Goal: Information Seeking & Learning: Learn about a topic

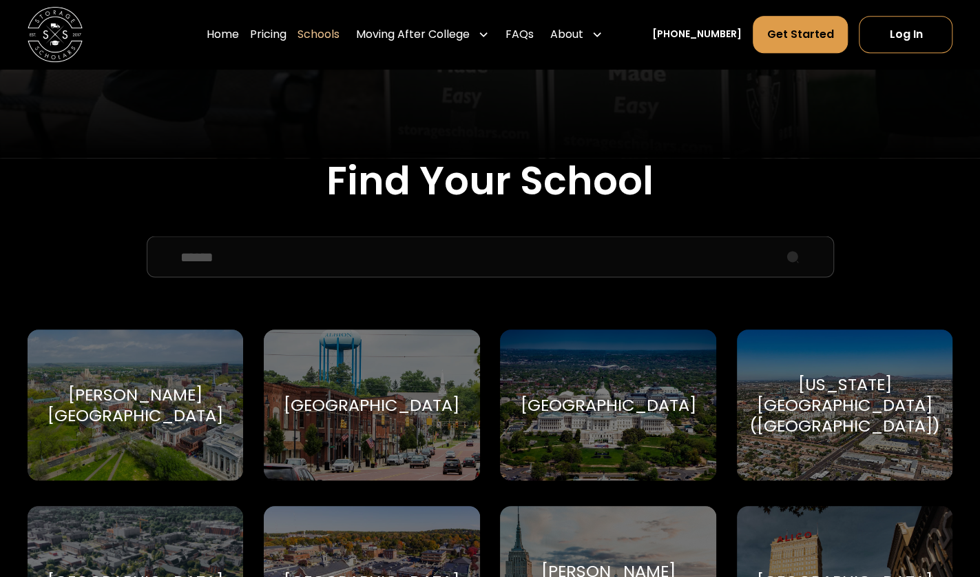
scroll to position [459, 0]
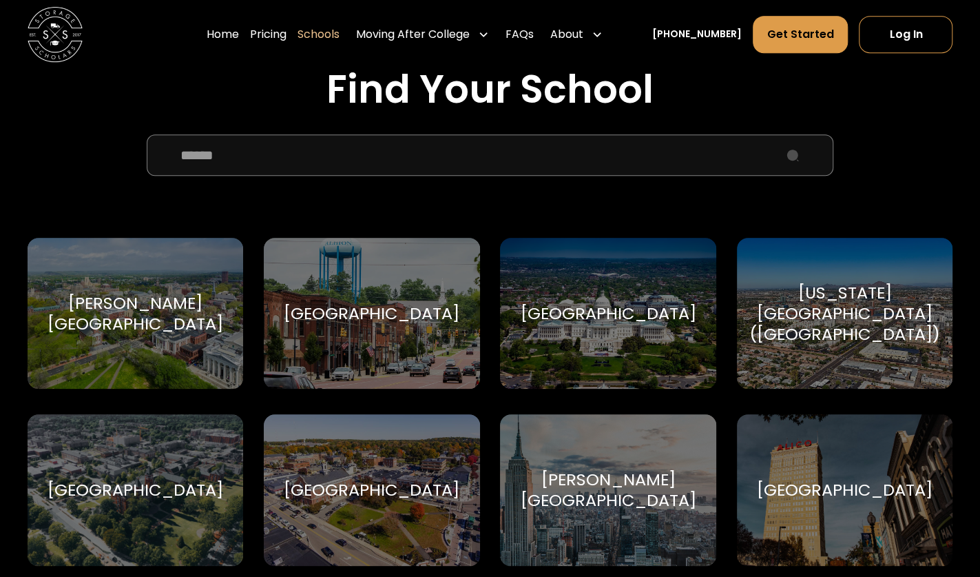
click at [476, 167] on input "School Select Form" at bounding box center [491, 154] width 688 height 41
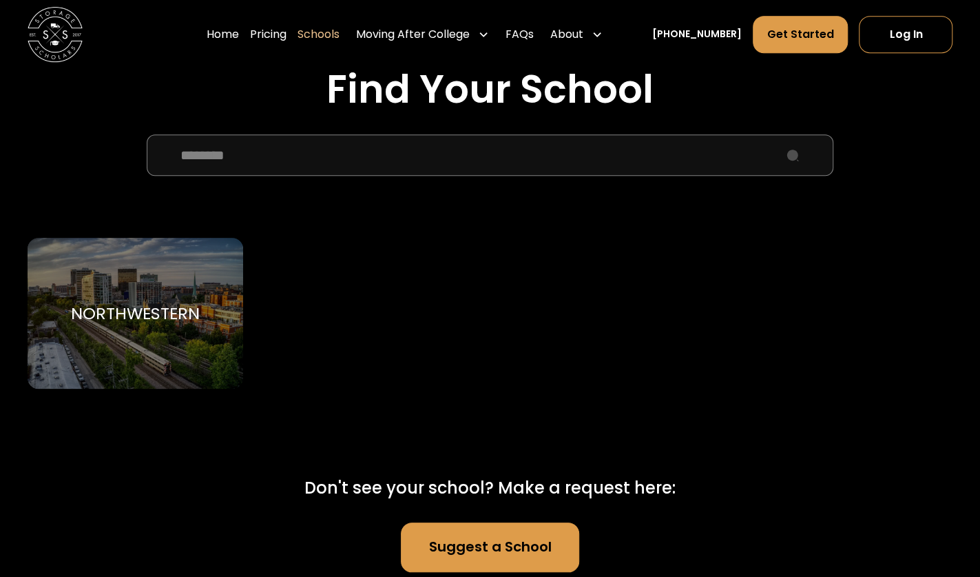
type input "********"
click at [130, 293] on div "Northwestern Northwestern University" at bounding box center [136, 314] width 216 height 152
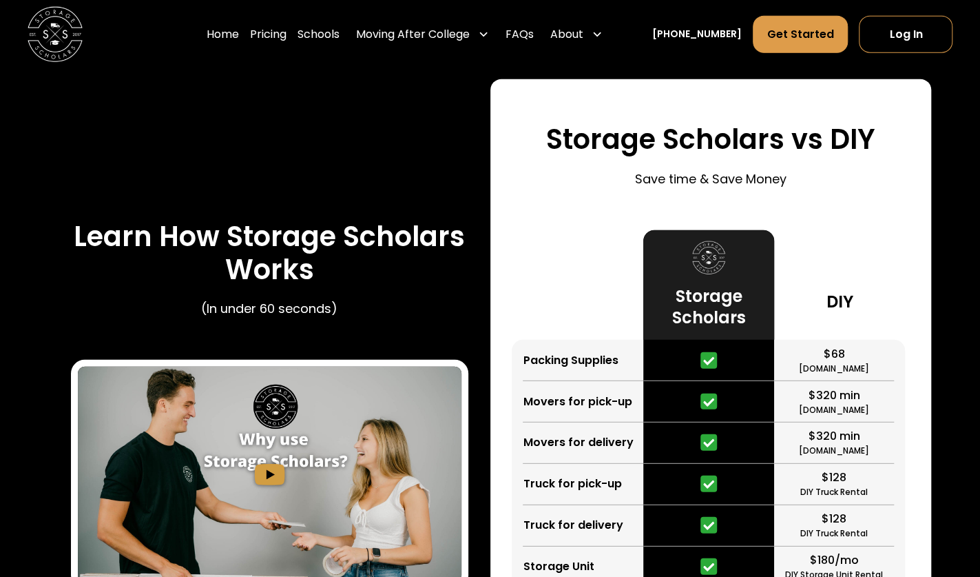
scroll to position [2021, 0]
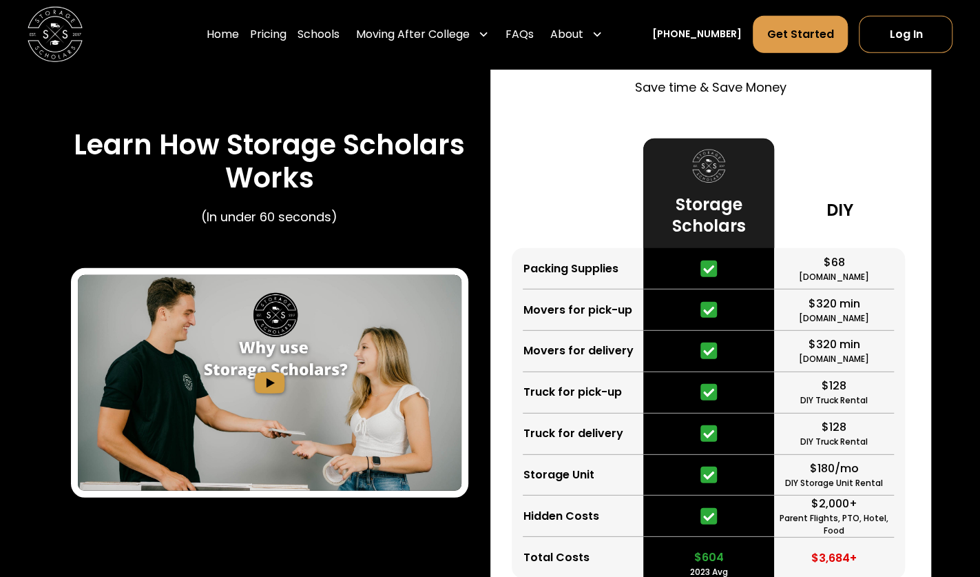
click at [838, 303] on div "$320 min" at bounding box center [835, 304] width 52 height 17
click at [834, 348] on div "$320 min" at bounding box center [835, 344] width 52 height 17
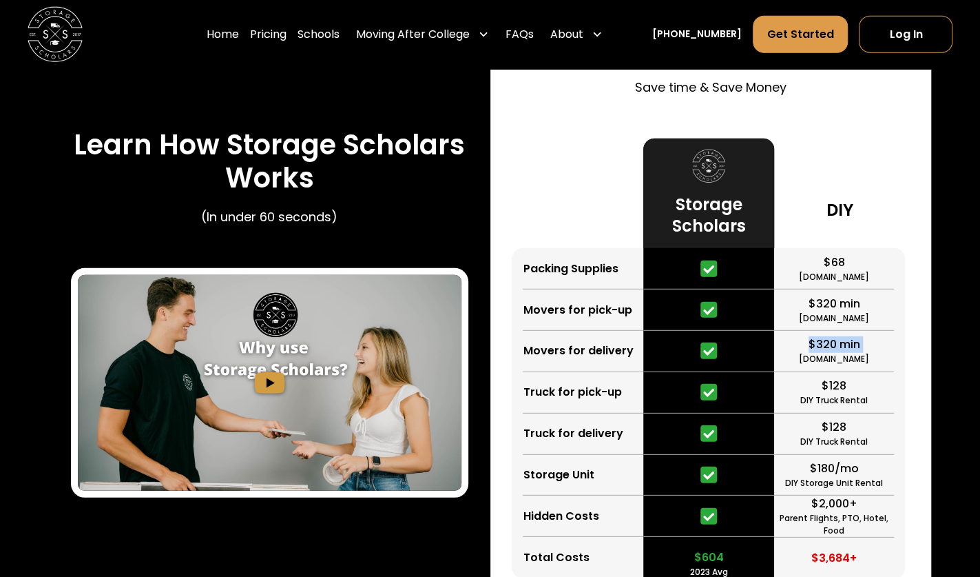
click at [834, 348] on div "$320 min" at bounding box center [835, 344] width 52 height 17
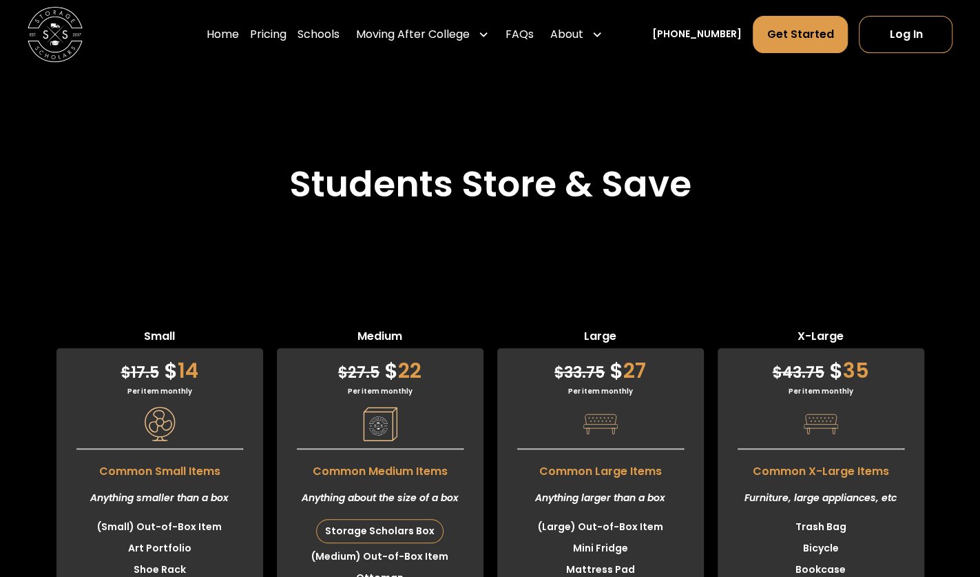
scroll to position [3123, 0]
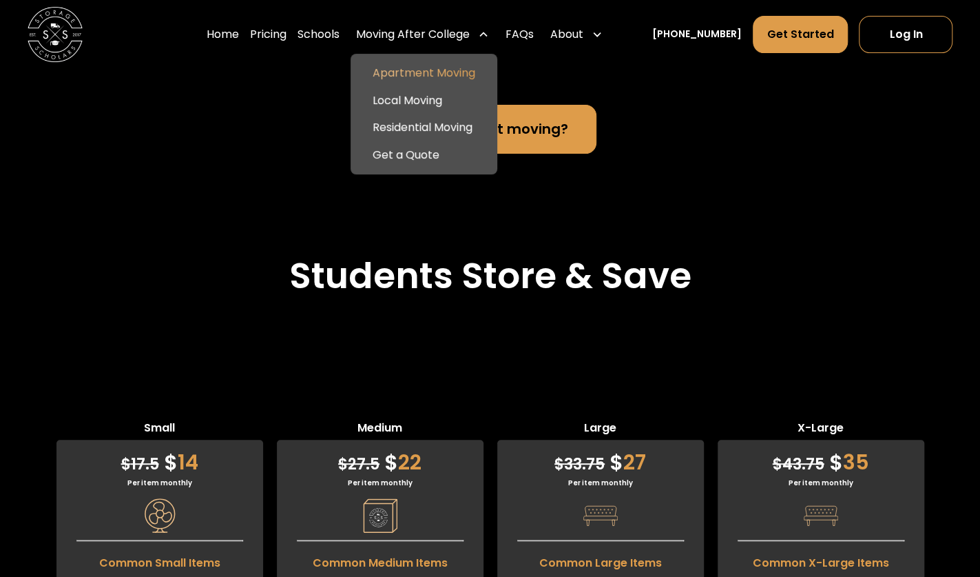
click at [439, 74] on link "Apartment Moving" at bounding box center [424, 73] width 136 height 28
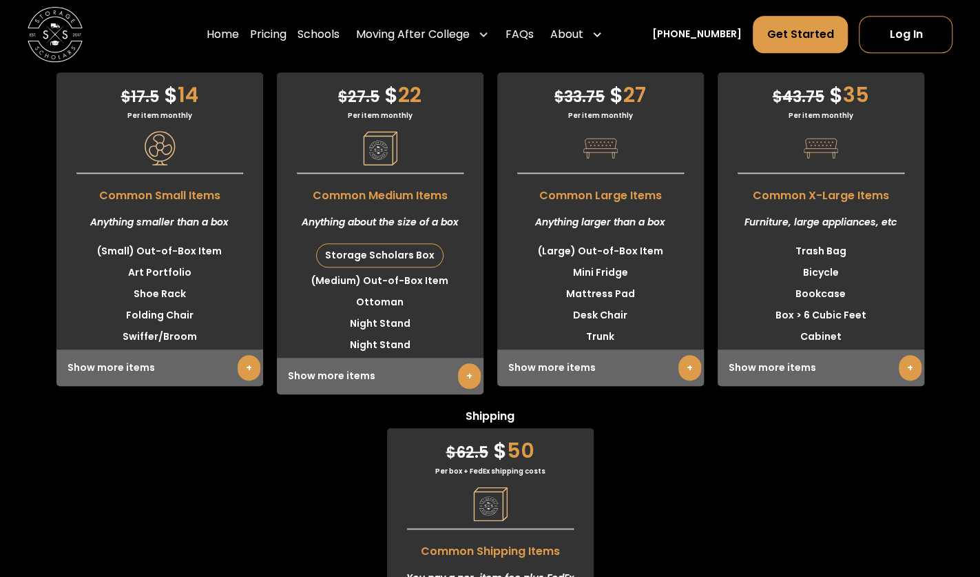
scroll to position [3398, 0]
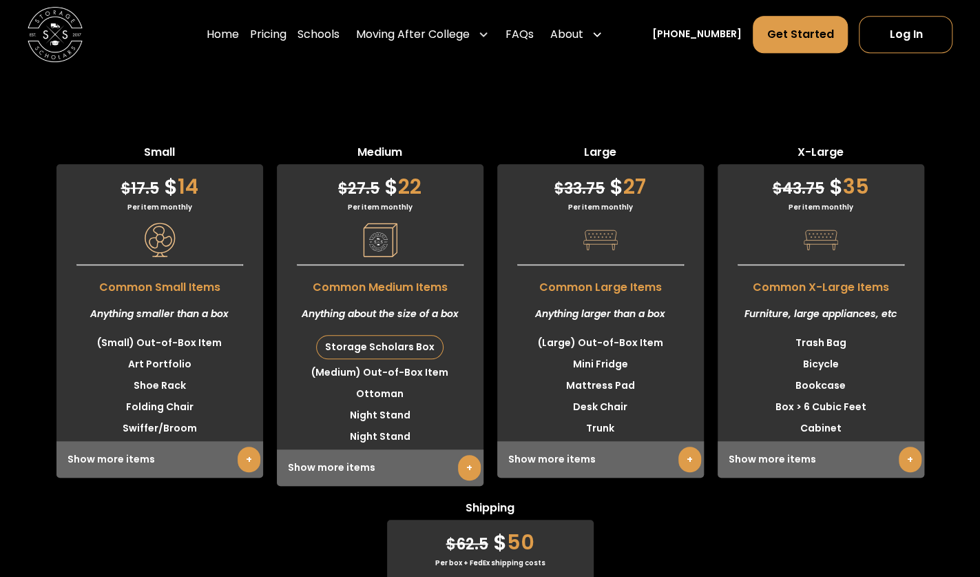
click at [685, 464] on link "+" at bounding box center [690, 458] width 23 height 25
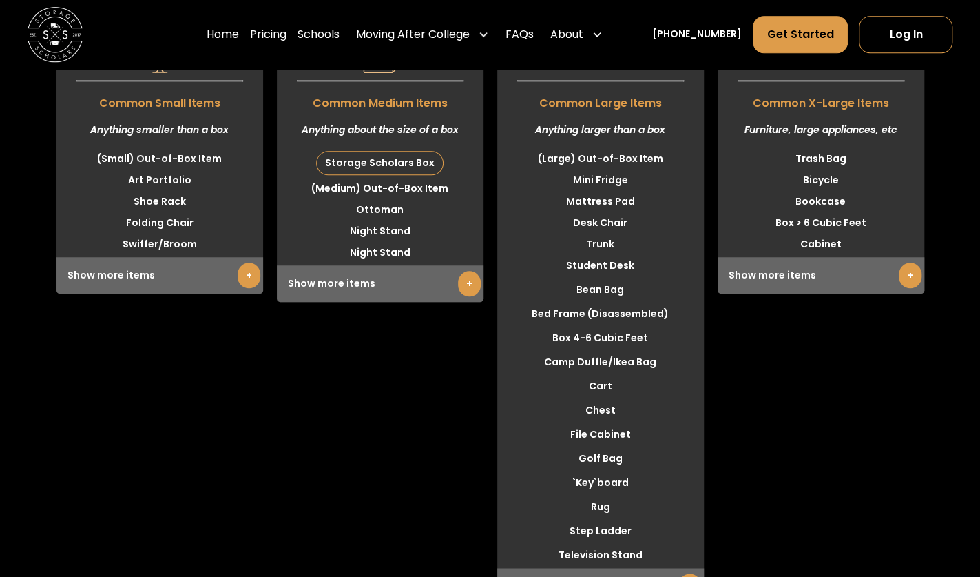
scroll to position [3490, 0]
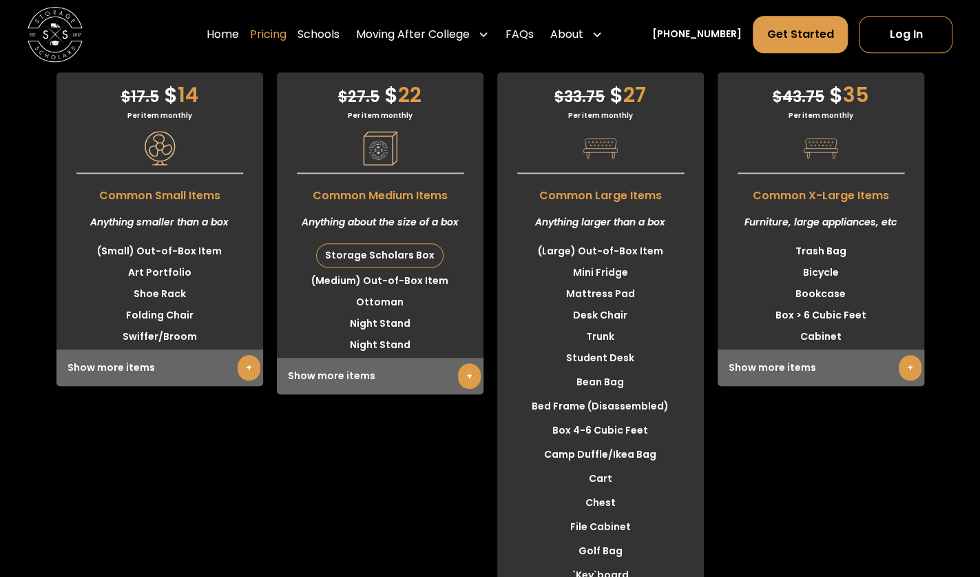
click at [287, 28] on link "Pricing" at bounding box center [268, 34] width 37 height 39
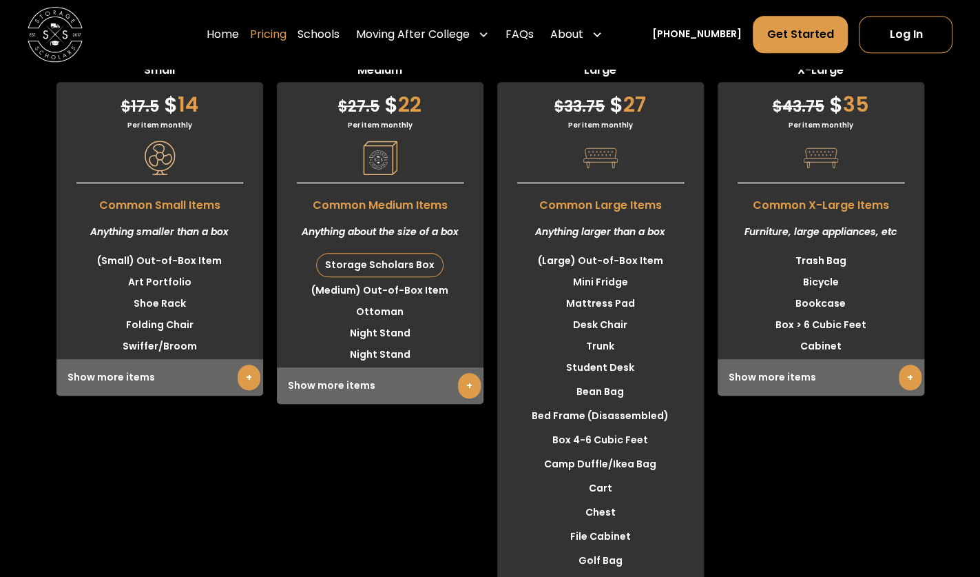
click at [281, 39] on link "Pricing" at bounding box center [268, 34] width 37 height 39
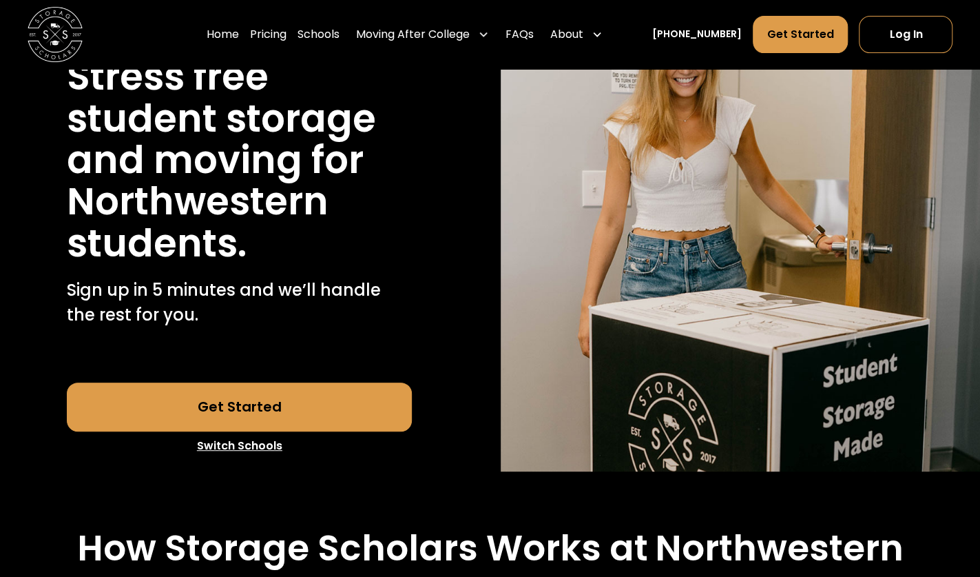
scroll to position [0, 0]
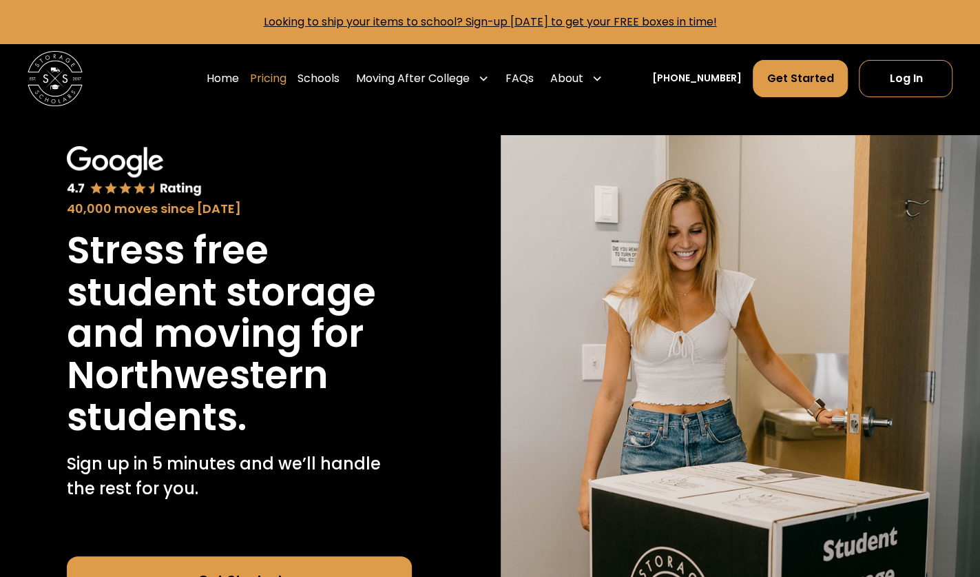
click at [287, 78] on link "Pricing" at bounding box center [268, 78] width 37 height 39
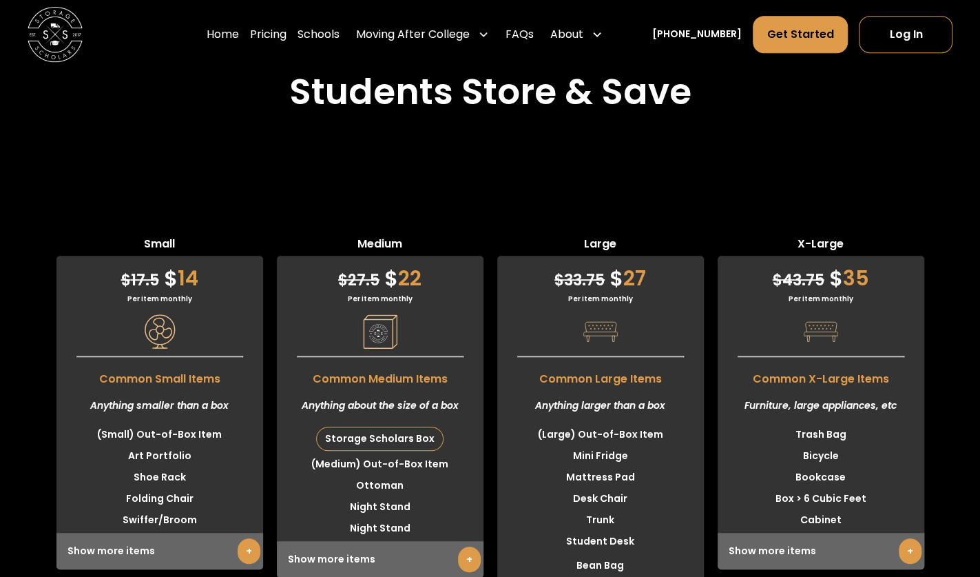
scroll to position [3398, 0]
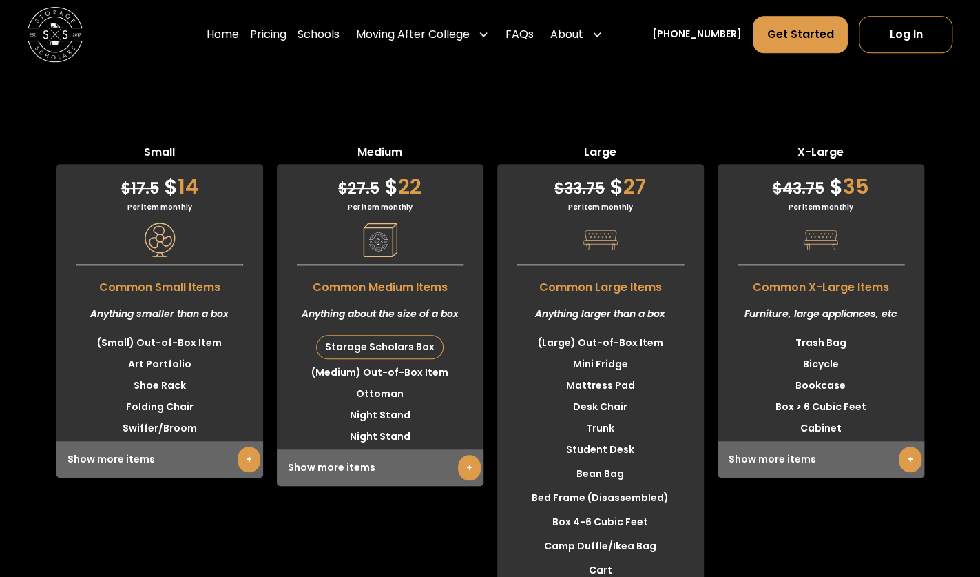
click at [906, 462] on link "+" at bounding box center [910, 458] width 23 height 25
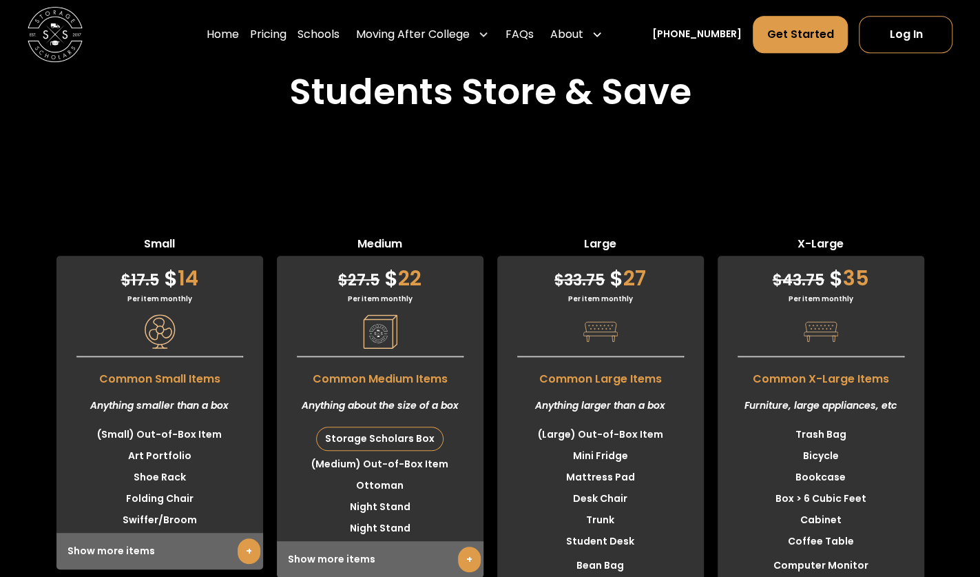
scroll to position [3766, 0]
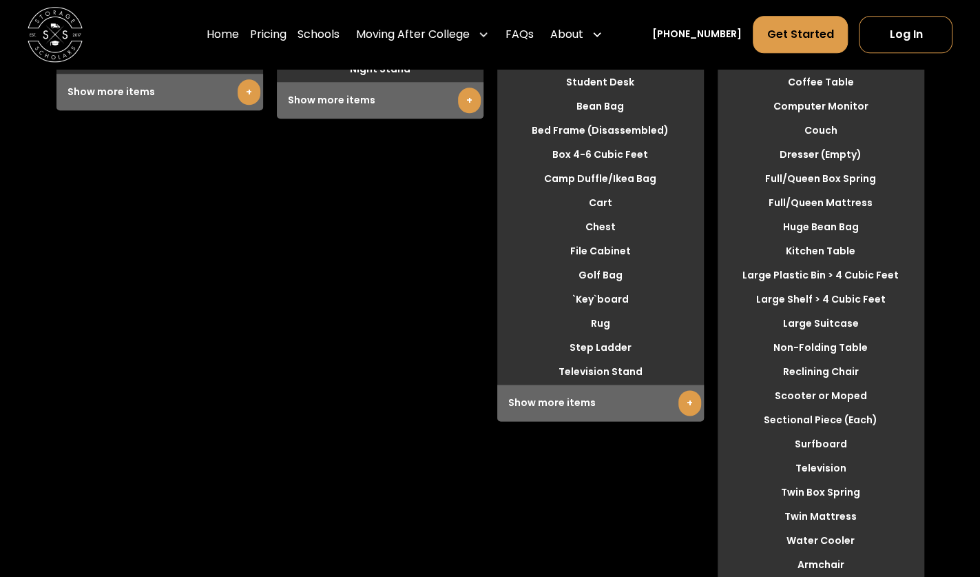
click at [686, 412] on link "+" at bounding box center [690, 402] width 23 height 25
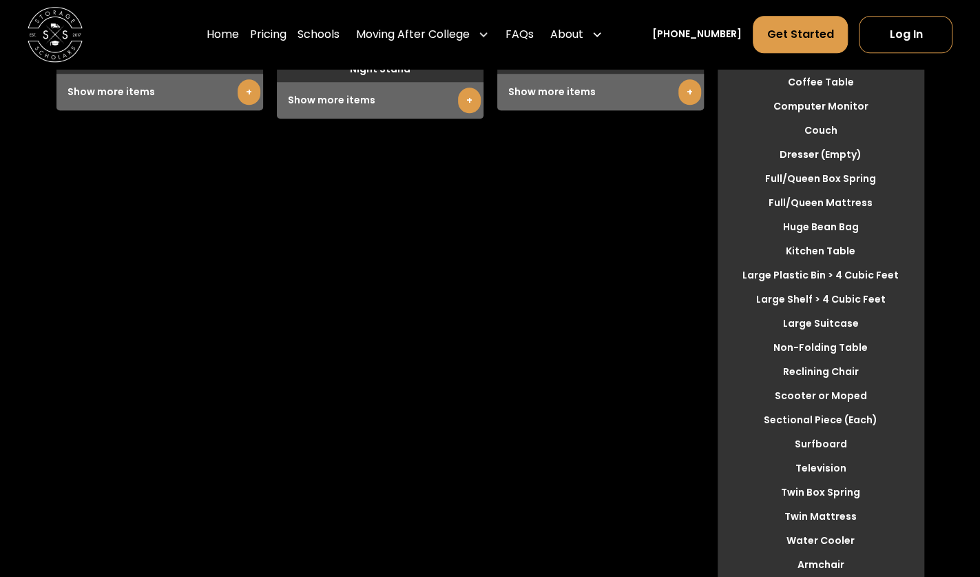
click at [686, 105] on link "+" at bounding box center [690, 91] width 23 height 25
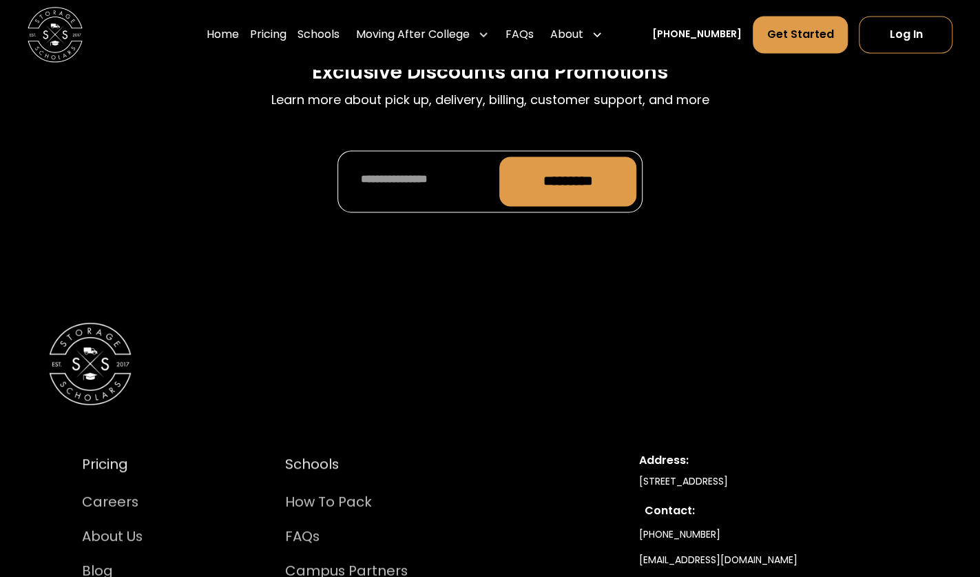
scroll to position [6521, 0]
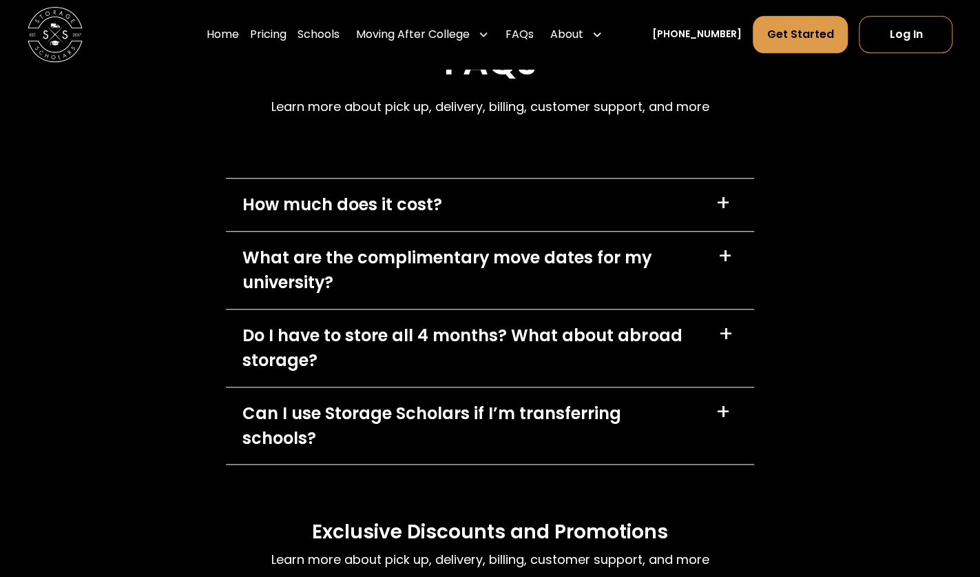
click at [515, 206] on div "How much does it cost? +" at bounding box center [490, 204] width 528 height 52
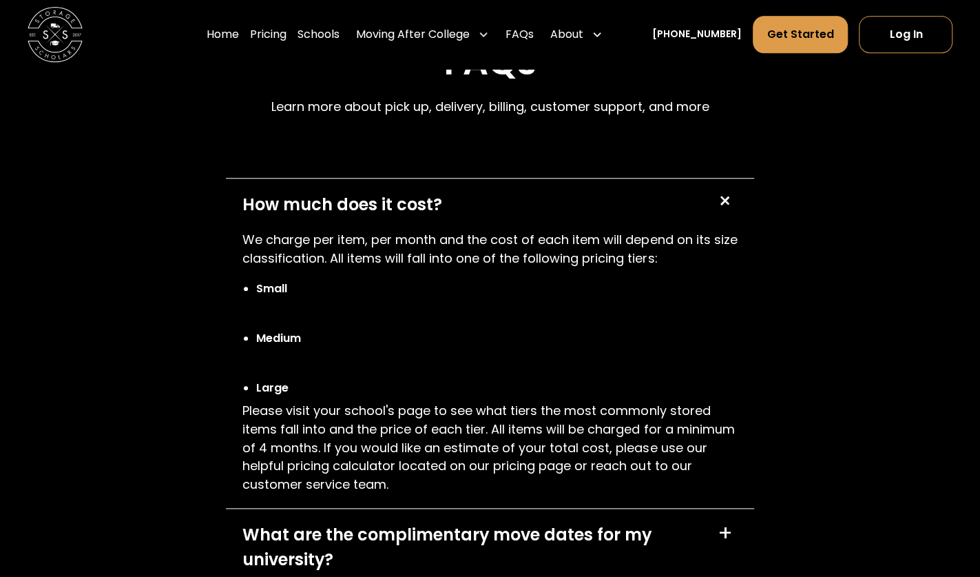
click at [510, 214] on div "How much does it cost? +" at bounding box center [490, 204] width 528 height 52
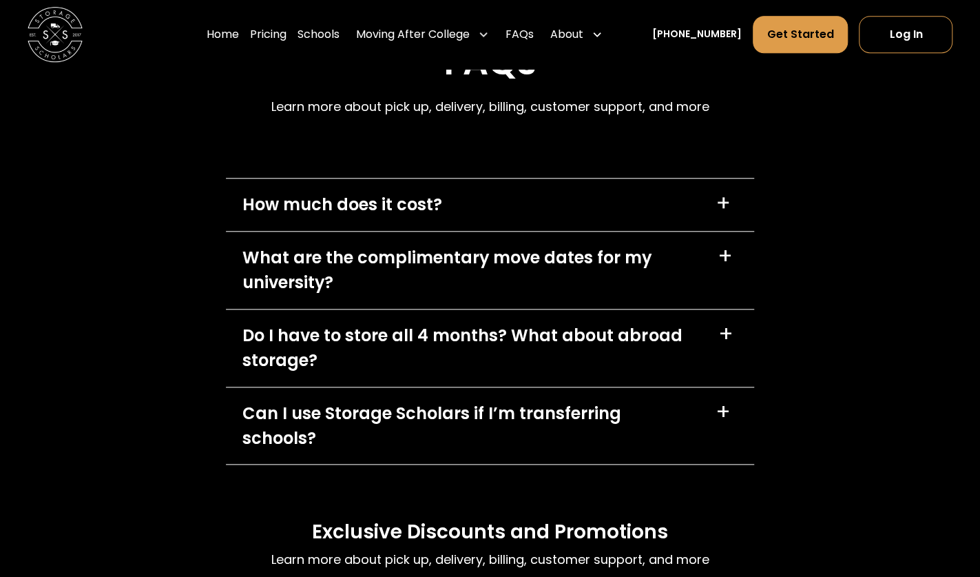
click at [520, 268] on div "What are the complimentary move dates for my university?" at bounding box center [471, 270] width 458 height 50
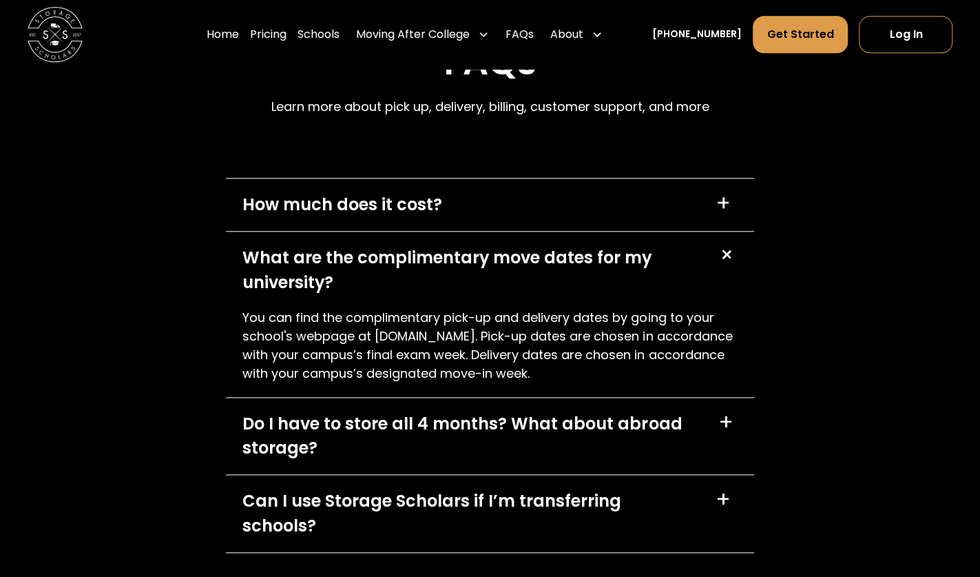
click at [520, 268] on div "What are the complimentary move dates for my university?" at bounding box center [471, 270] width 458 height 50
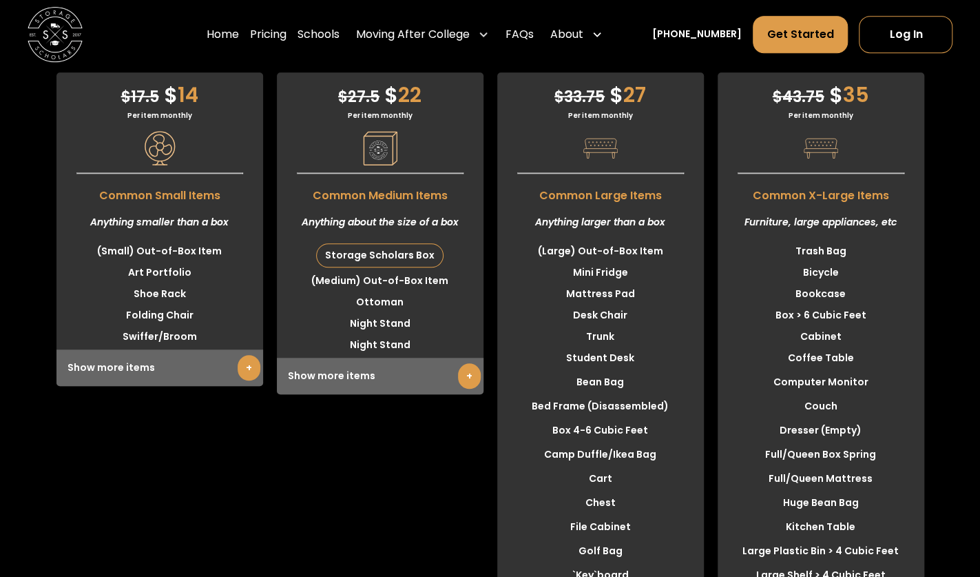
scroll to position [3398, 0]
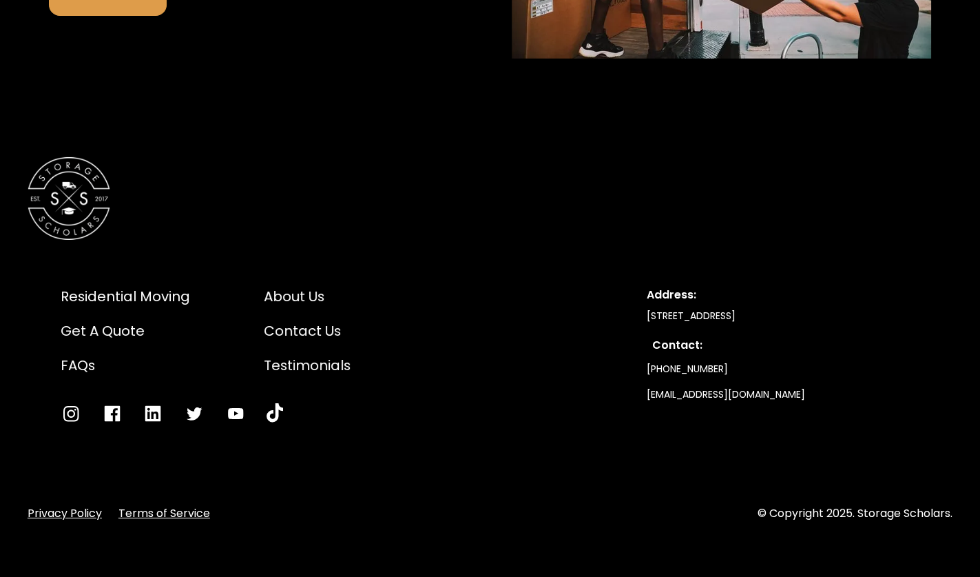
scroll to position [2116, 0]
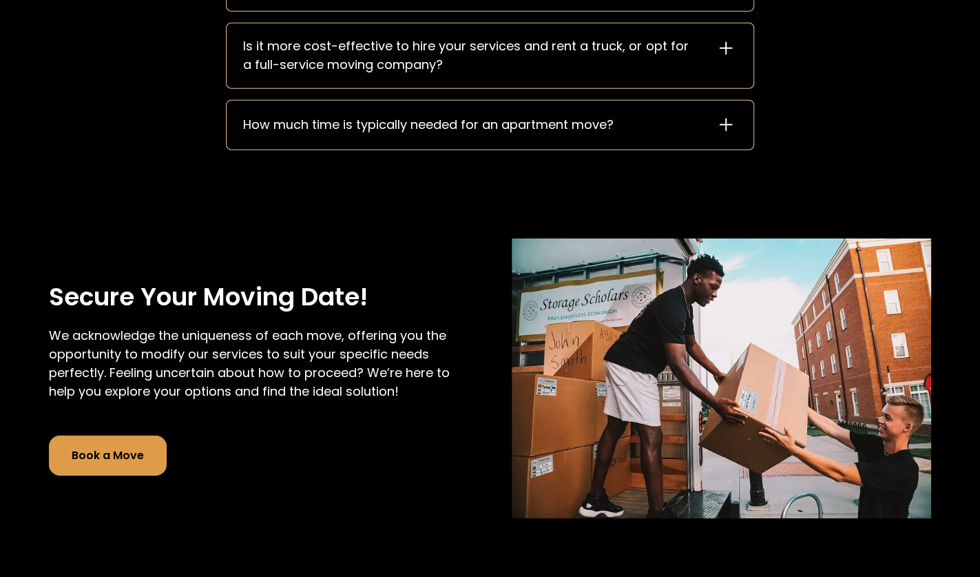
click at [98, 454] on link "Book a Move" at bounding box center [108, 455] width 118 height 40
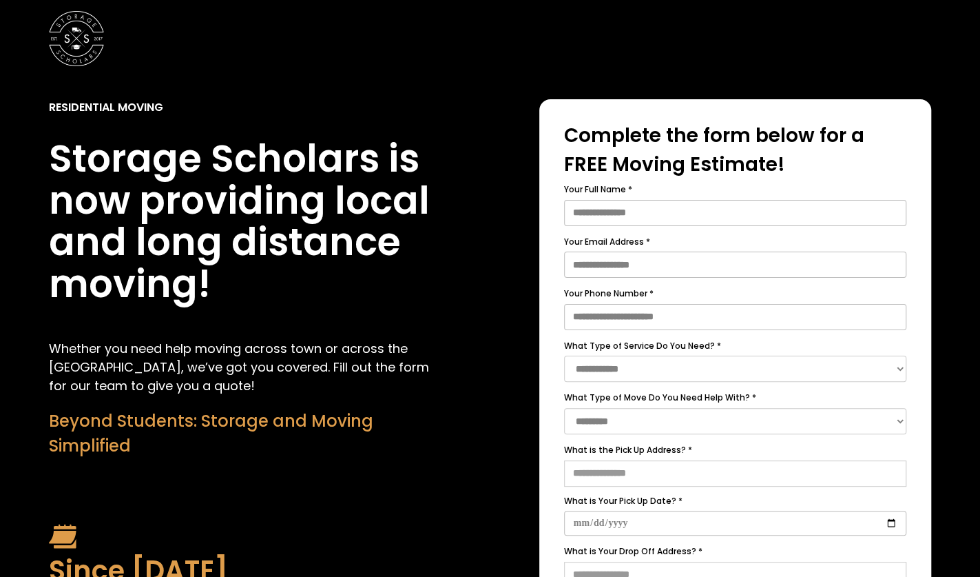
scroll to position [427, 0]
